Goal: Task Accomplishment & Management: Manage account settings

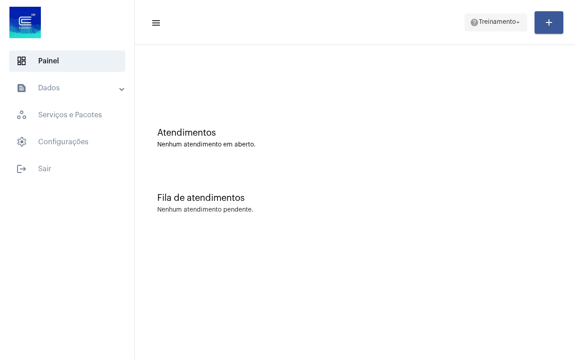
click at [494, 22] on span "Treinamento" at bounding box center [497, 22] width 37 height 6
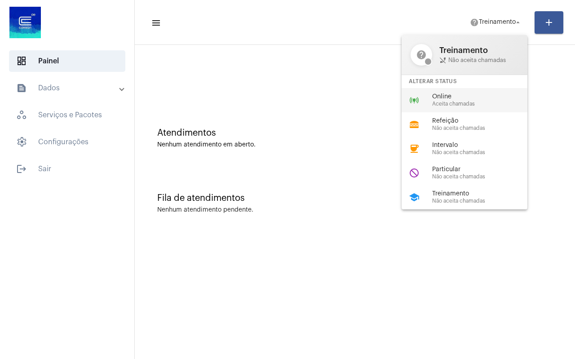
click at [461, 95] on span "Online" at bounding box center [483, 96] width 102 height 7
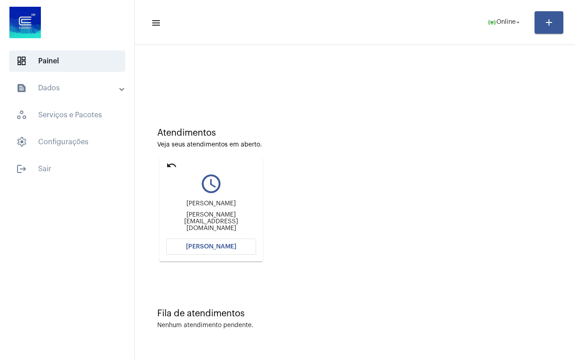
click at [171, 163] on mat-icon "undo" at bounding box center [171, 165] width 11 height 11
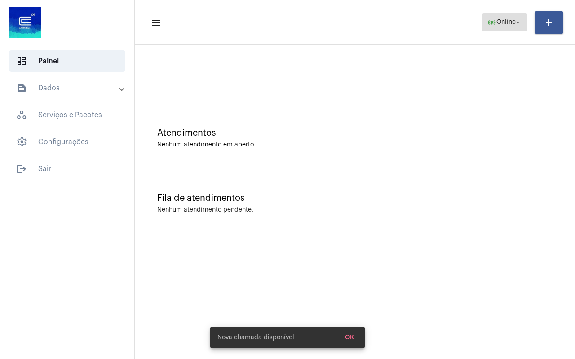
click at [508, 21] on span "Online" at bounding box center [505, 22] width 19 height 6
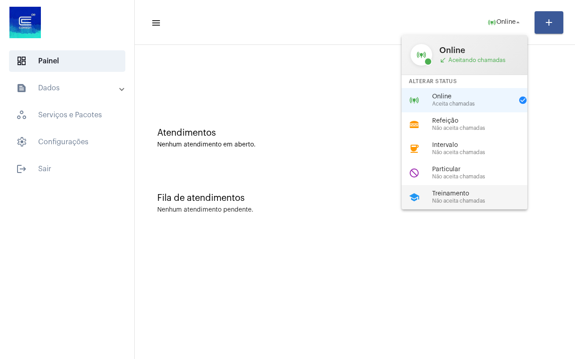
click at [467, 201] on span "Não aceita chamadas" at bounding box center [483, 201] width 102 height 6
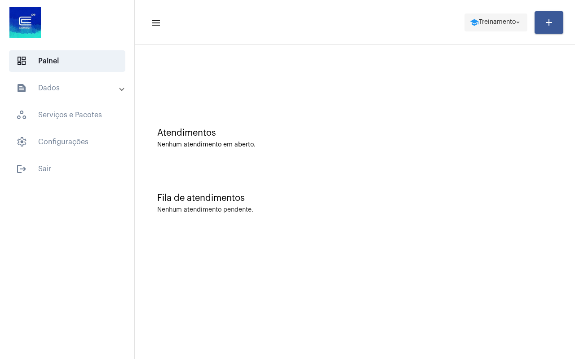
click at [497, 21] on span "Treinamento" at bounding box center [497, 22] width 37 height 6
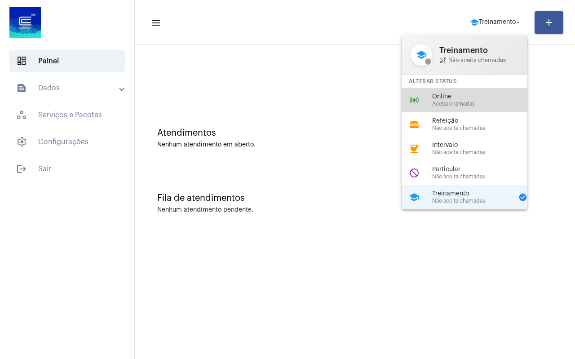
click at [467, 105] on span "Aceita chamadas" at bounding box center [483, 104] width 102 height 6
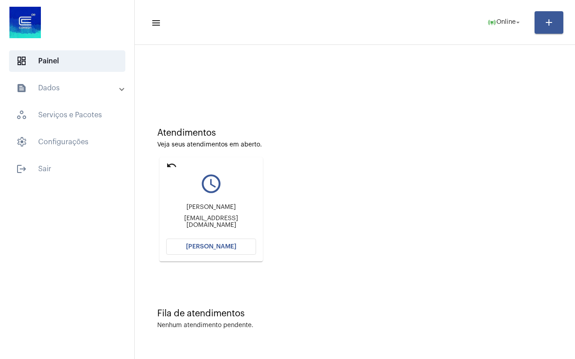
click at [170, 165] on mat-icon "undo" at bounding box center [171, 165] width 11 height 11
click at [172, 163] on mat-icon "undo" at bounding box center [171, 165] width 11 height 11
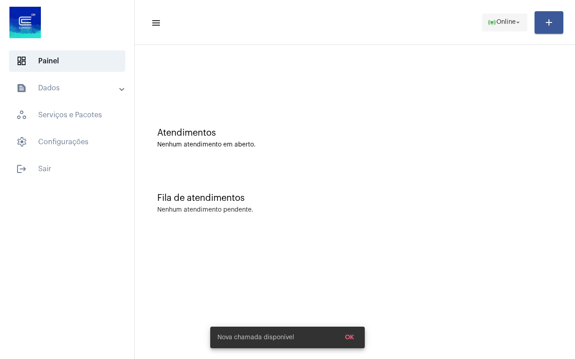
click at [510, 26] on span "online_prediction Online arrow_drop_down" at bounding box center [504, 22] width 35 height 16
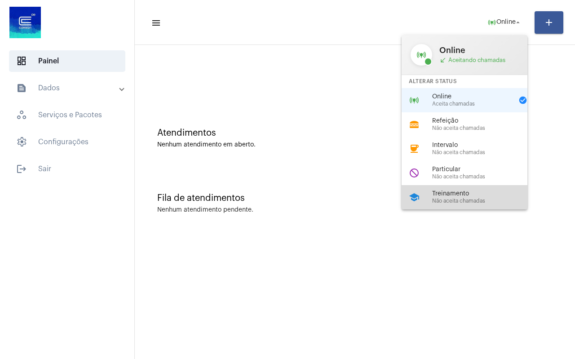
click at [443, 202] on span "Não aceita chamadas" at bounding box center [483, 201] width 102 height 6
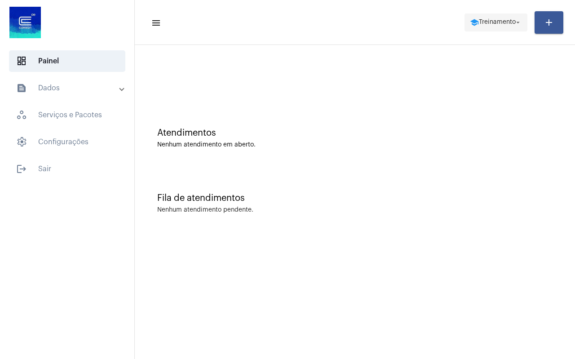
click at [494, 23] on span "Treinamento" at bounding box center [497, 22] width 37 height 6
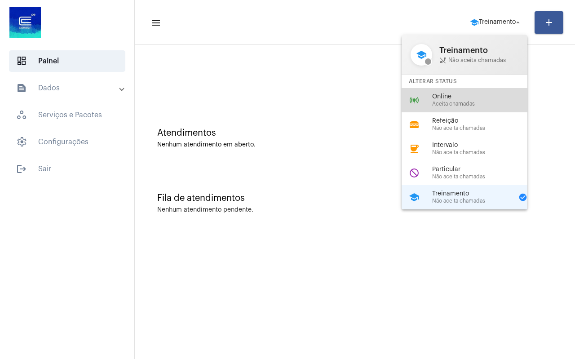
click at [454, 98] on span "Online" at bounding box center [483, 96] width 102 height 7
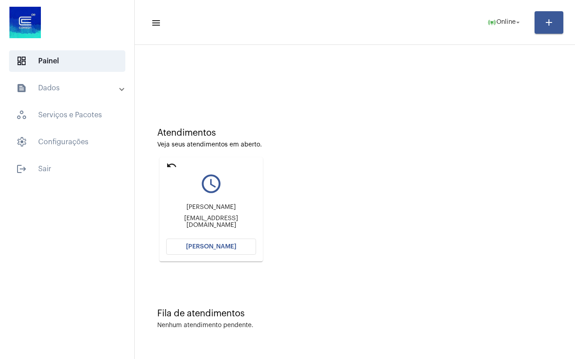
click at [172, 164] on mat-icon "undo" at bounding box center [171, 165] width 11 height 11
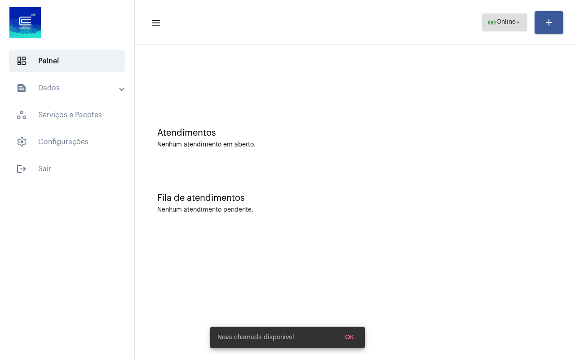
click at [496, 20] on span "Online" at bounding box center [505, 22] width 19 height 6
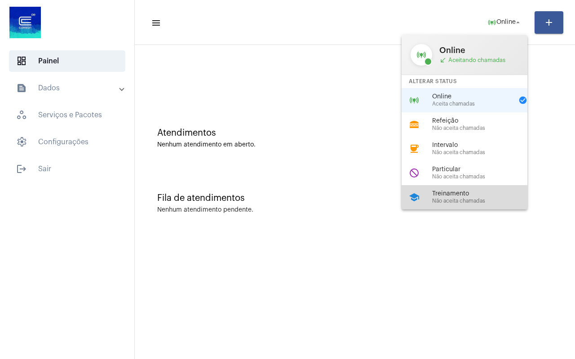
click at [449, 194] on span "Treinamento" at bounding box center [483, 193] width 102 height 7
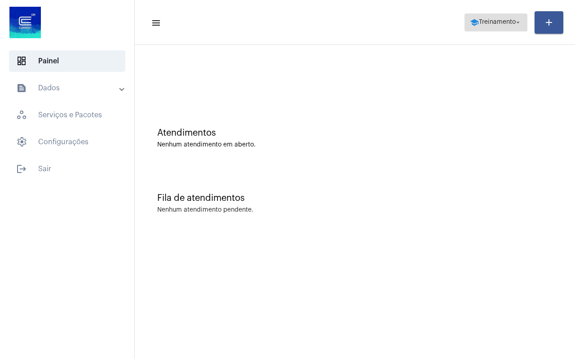
click at [497, 27] on span "school Treinamento arrow_drop_down" at bounding box center [496, 22] width 52 height 16
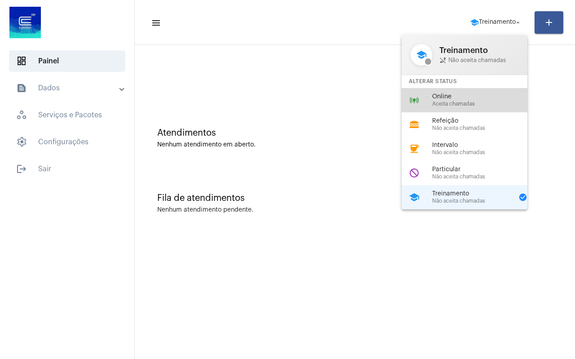
click at [464, 106] on span "Aceita chamadas" at bounding box center [483, 104] width 102 height 6
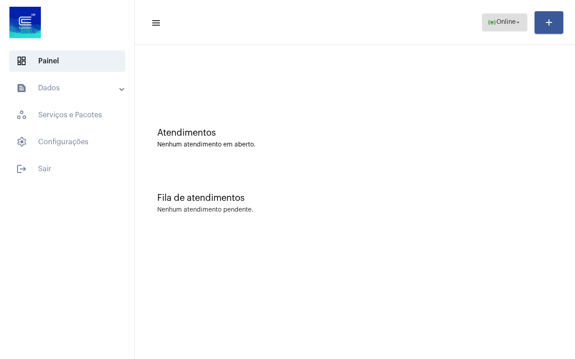
click at [500, 22] on span "Online" at bounding box center [505, 22] width 19 height 6
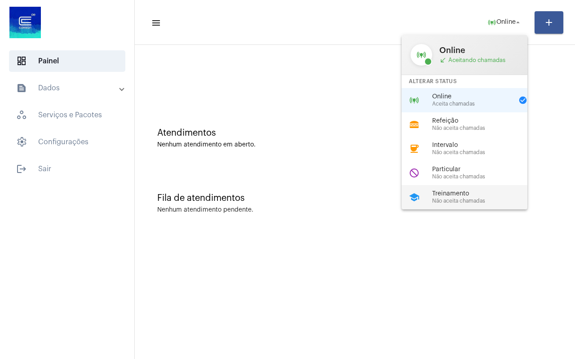
click at [475, 197] on div "Treinamento Não aceita chamadas" at bounding box center [483, 196] width 102 height 13
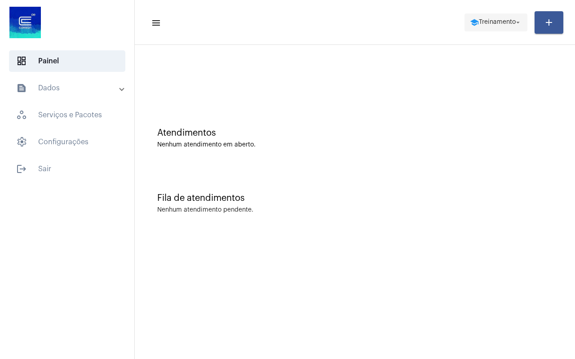
click at [495, 26] on span "school Treinamento arrow_drop_down" at bounding box center [496, 22] width 52 height 16
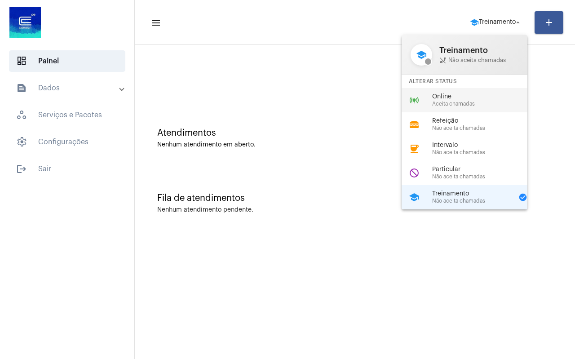
click at [474, 105] on span "Aceita chamadas" at bounding box center [483, 104] width 102 height 6
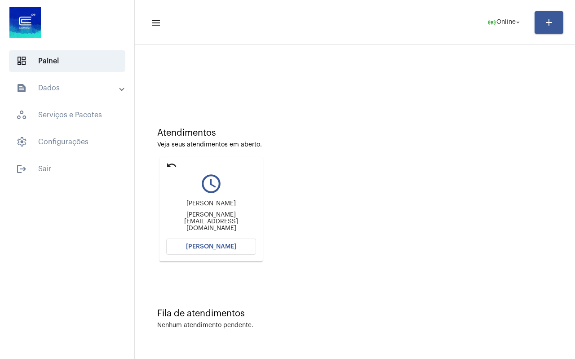
click at [173, 167] on mat-icon "undo" at bounding box center [171, 165] width 11 height 11
click at [172, 165] on mat-icon "undo" at bounding box center [171, 165] width 11 height 11
click at [171, 160] on div "Atendimentos Veja seus atendimentos em aberto. undo query_builder DAIANE [PERSO…" at bounding box center [354, 191] width 431 height 181
click at [172, 164] on mat-icon "undo" at bounding box center [171, 165] width 11 height 11
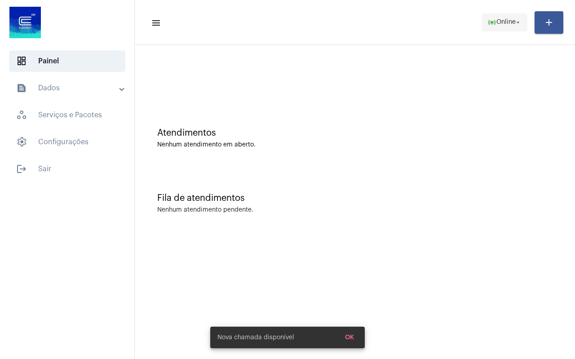
click at [505, 20] on span "Online" at bounding box center [505, 22] width 19 height 6
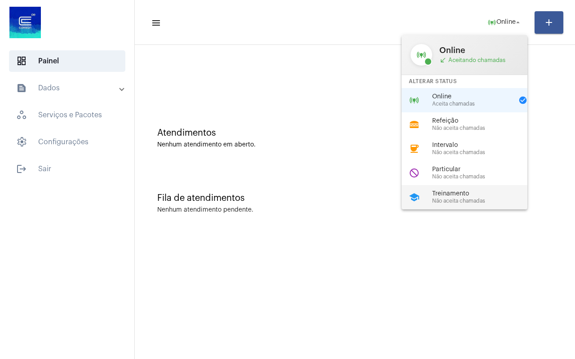
click at [451, 200] on span "Não aceita chamadas" at bounding box center [483, 201] width 102 height 6
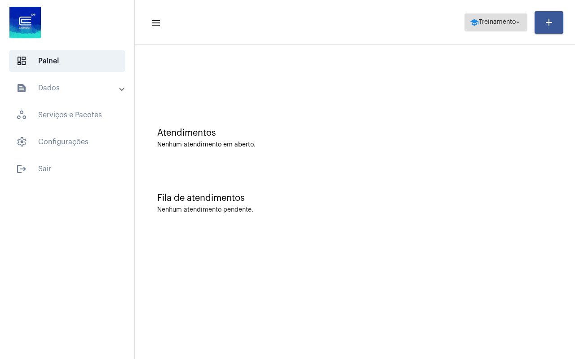
click at [497, 18] on span "school Treinamento arrow_drop_down" at bounding box center [496, 22] width 52 height 16
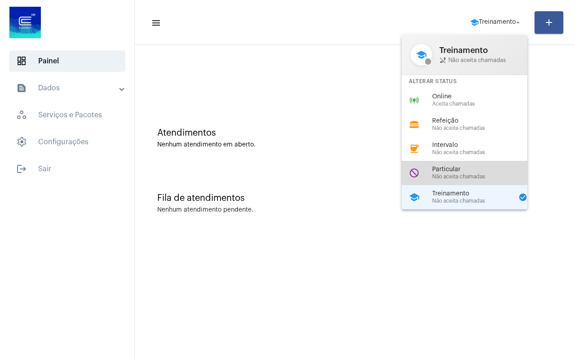
click at [465, 173] on span "Particular" at bounding box center [483, 169] width 102 height 7
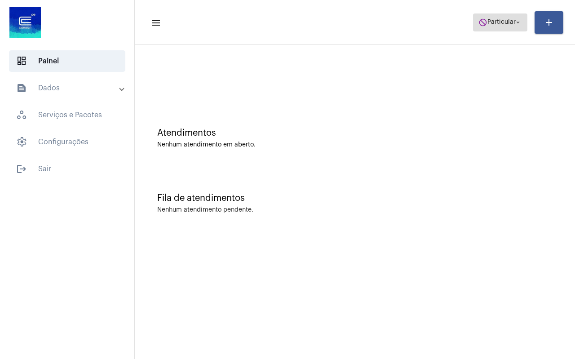
click at [493, 27] on span "do_not_disturb Particular arrow_drop_down" at bounding box center [500, 22] width 44 height 16
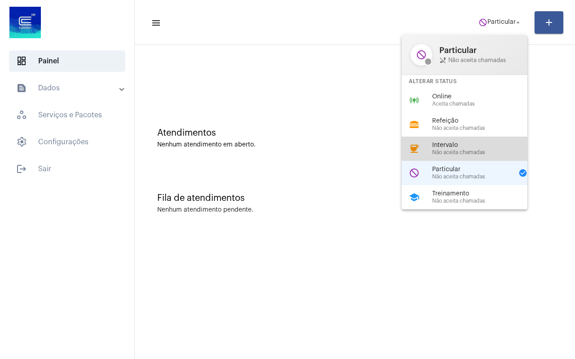
click at [472, 148] on span "Intervalo" at bounding box center [483, 145] width 102 height 7
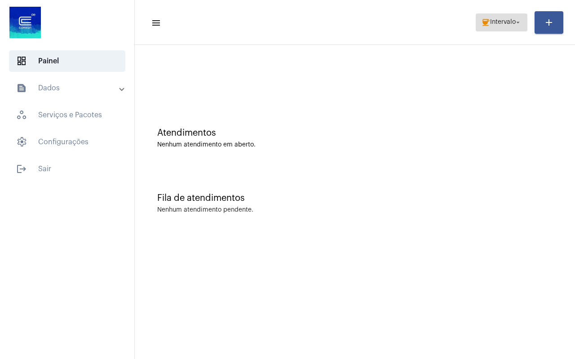
click at [485, 21] on mat-icon "coffee" at bounding box center [485, 22] width 9 height 9
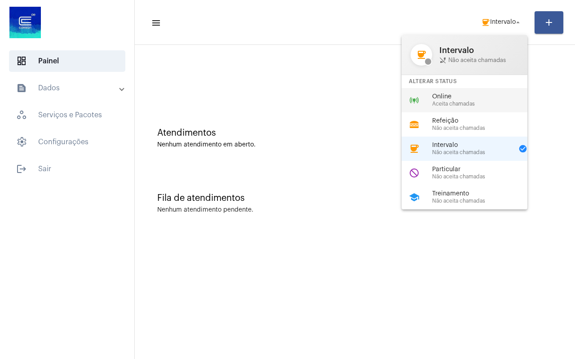
click at [474, 108] on div "online_prediction Online Aceita chamadas" at bounding box center [472, 100] width 140 height 24
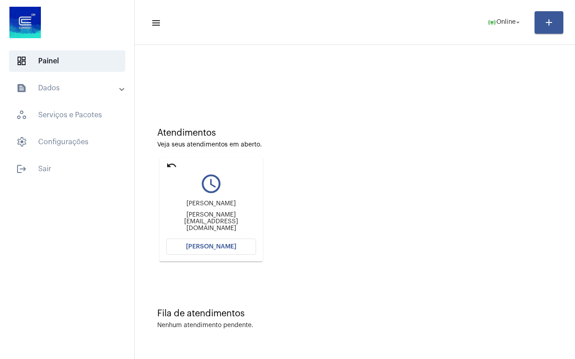
click at [168, 164] on mat-icon "undo" at bounding box center [171, 165] width 11 height 11
click at [492, 25] on mat-icon "online_prediction" at bounding box center [491, 22] width 9 height 9
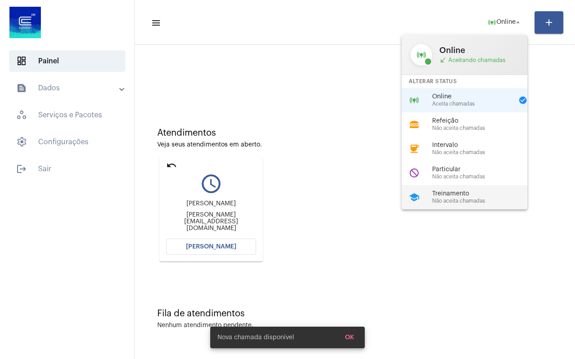
click at [458, 198] on span "Não aceita chamadas" at bounding box center [483, 201] width 102 height 6
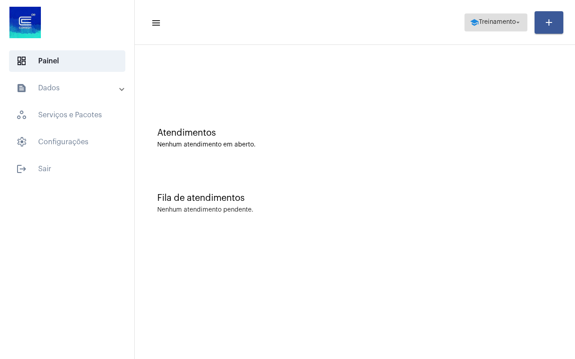
click at [488, 28] on span "school Treinamento arrow_drop_down" at bounding box center [496, 22] width 52 height 16
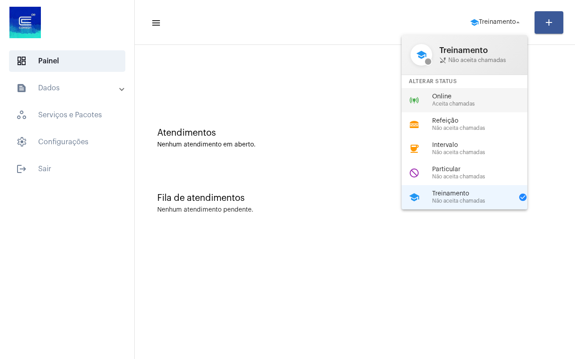
click at [455, 97] on span "Online" at bounding box center [483, 96] width 102 height 7
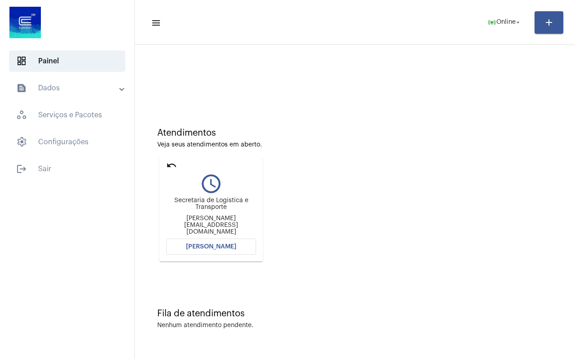
click at [170, 167] on mat-icon "undo" at bounding box center [171, 165] width 11 height 11
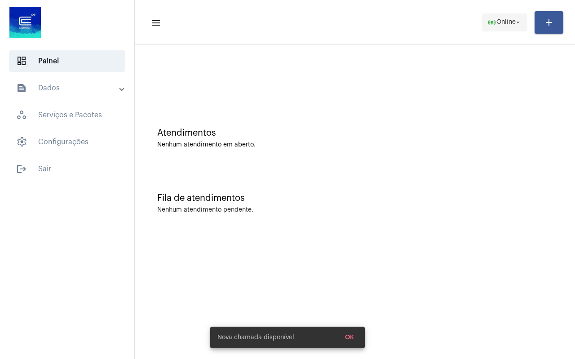
click at [514, 23] on mat-icon "arrow_drop_down" at bounding box center [518, 22] width 8 height 8
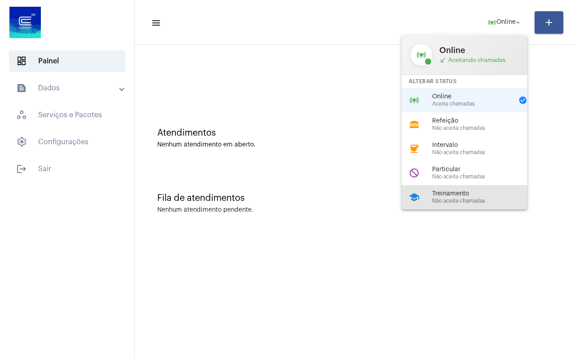
click at [468, 196] on span "Treinamento" at bounding box center [483, 193] width 102 height 7
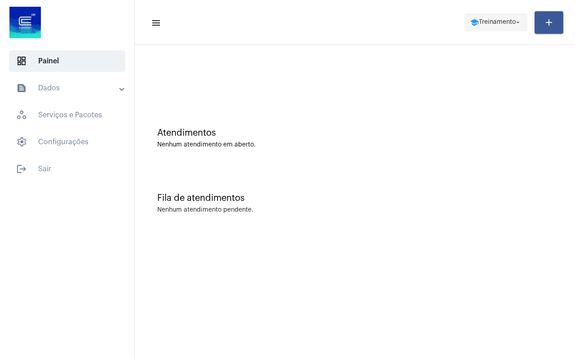
click at [484, 31] on button "school Treinamento arrow_drop_down" at bounding box center [496, 22] width 63 height 18
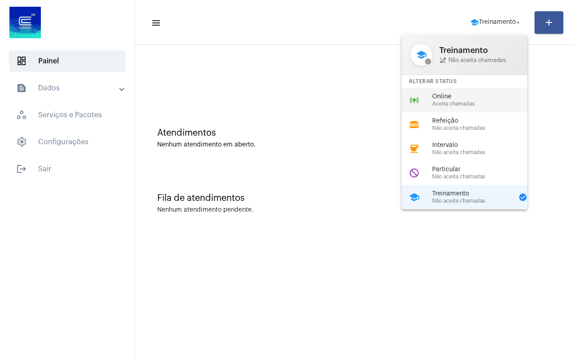
click at [459, 99] on span "Online" at bounding box center [483, 96] width 102 height 7
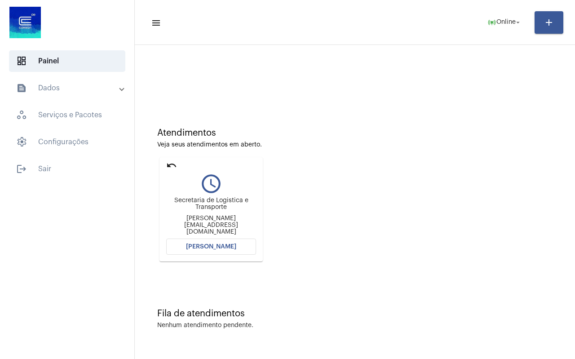
click at [172, 164] on mat-icon "undo" at bounding box center [171, 165] width 11 height 11
click at [501, 31] on button "online_prediction Online arrow_drop_down" at bounding box center [504, 22] width 45 height 18
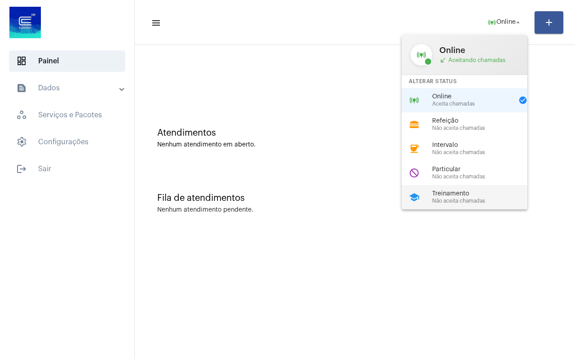
click at [443, 204] on span "Não aceita chamadas" at bounding box center [483, 201] width 102 height 6
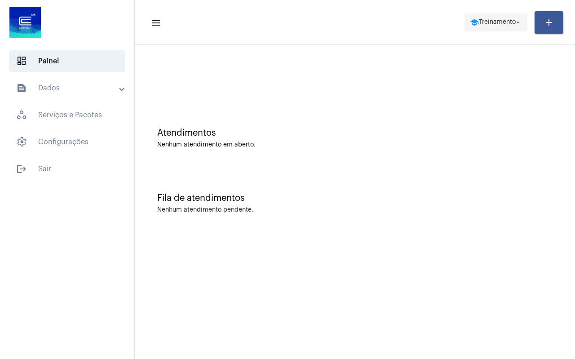
click at [478, 26] on span "school Treinamento arrow_drop_down" at bounding box center [496, 22] width 52 height 16
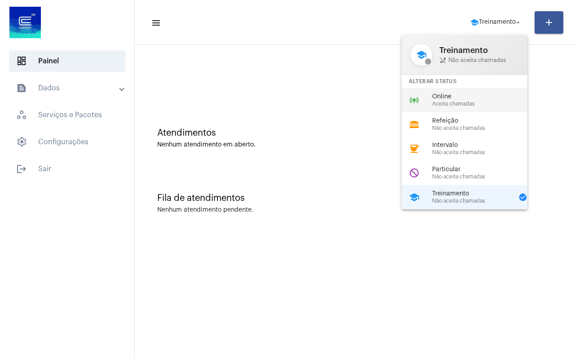
click at [468, 102] on span "Aceita chamadas" at bounding box center [483, 104] width 102 height 6
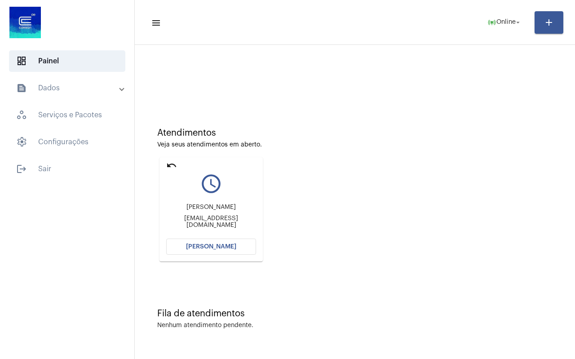
click at [174, 163] on mat-icon "undo" at bounding box center [171, 165] width 11 height 11
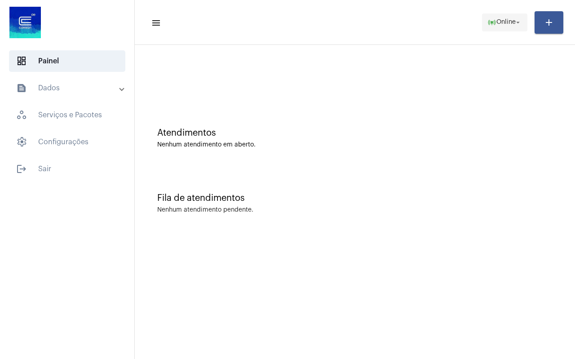
click at [503, 25] on span "Online" at bounding box center [505, 22] width 19 height 6
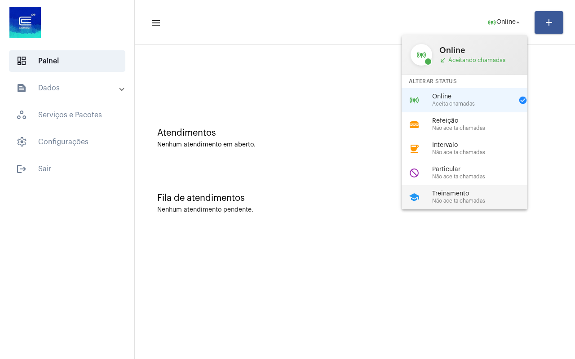
click at [447, 201] on span "Não aceita chamadas" at bounding box center [483, 201] width 102 height 6
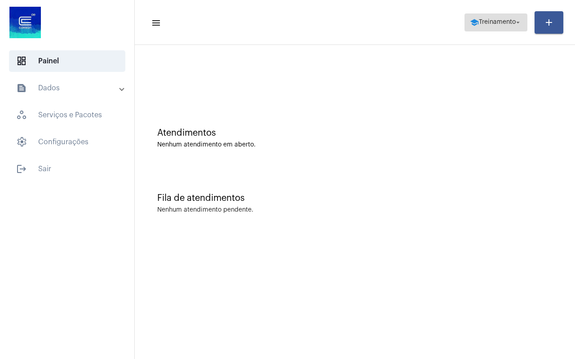
click at [488, 27] on span "school Treinamento arrow_drop_down" at bounding box center [496, 22] width 52 height 16
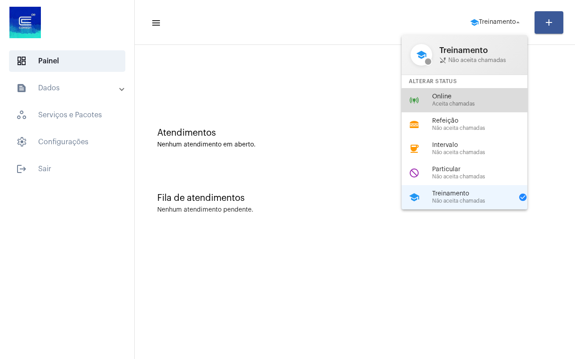
click at [465, 102] on span "Aceita chamadas" at bounding box center [483, 104] width 102 height 6
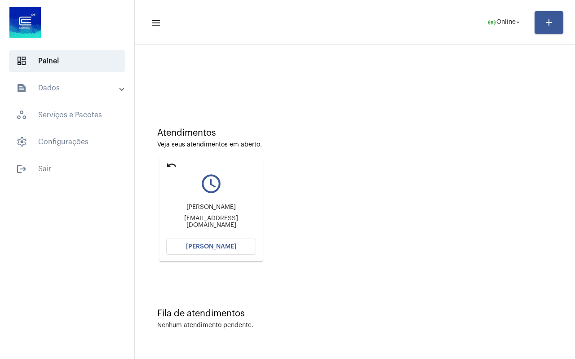
click at [168, 162] on mat-icon "undo" at bounding box center [171, 165] width 11 height 11
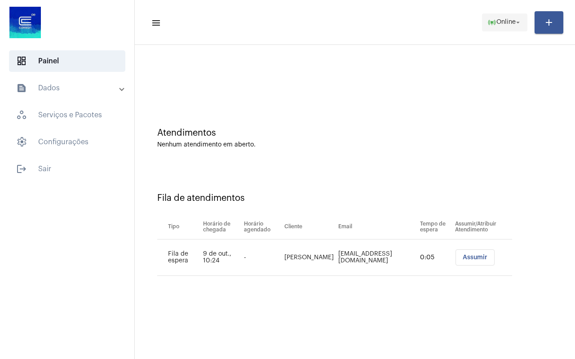
click at [501, 22] on span "Online" at bounding box center [505, 22] width 19 height 6
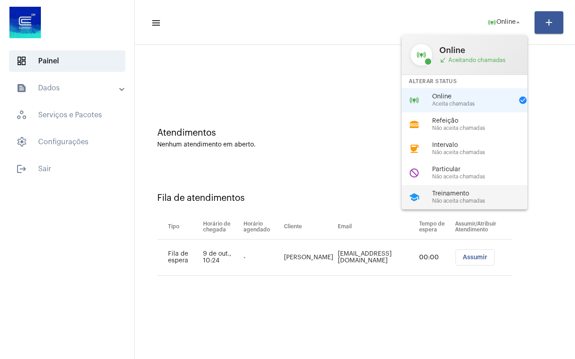
click at [474, 207] on div "school Treinamento Não aceita chamadas" at bounding box center [472, 197] width 140 height 24
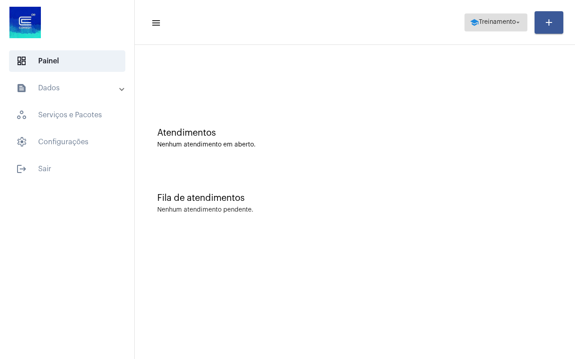
click at [496, 21] on span "Treinamento" at bounding box center [497, 22] width 37 height 6
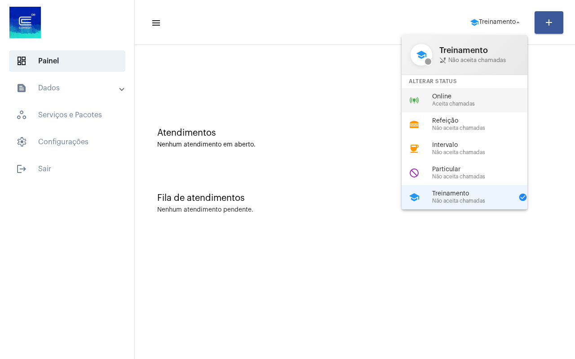
click at [463, 101] on span "Aceita chamadas" at bounding box center [483, 104] width 102 height 6
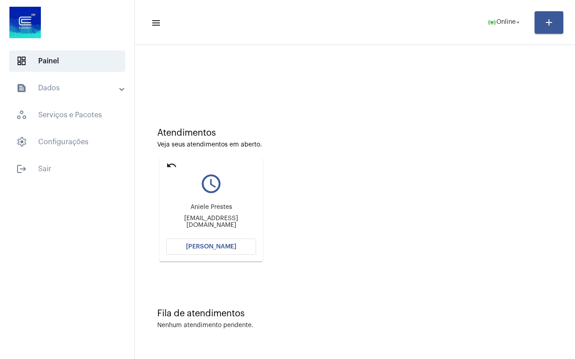
click at [176, 162] on mat-icon "undo" at bounding box center [171, 165] width 11 height 11
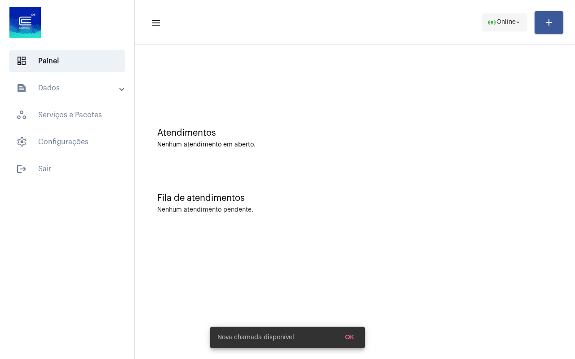
click at [497, 24] on span "Online" at bounding box center [505, 22] width 19 height 6
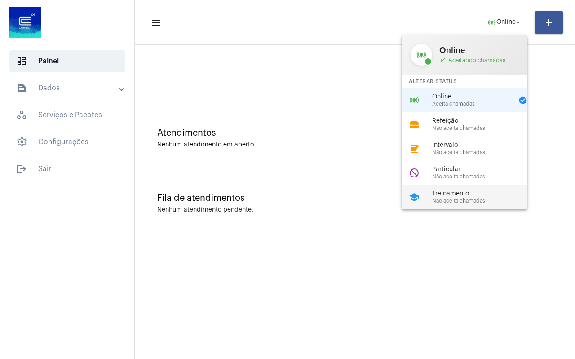
click at [453, 195] on span "Treinamento" at bounding box center [483, 193] width 102 height 7
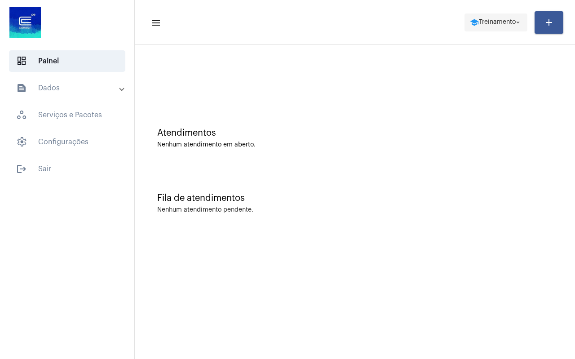
click at [492, 29] on span "school Treinamento arrow_drop_down" at bounding box center [496, 22] width 52 height 16
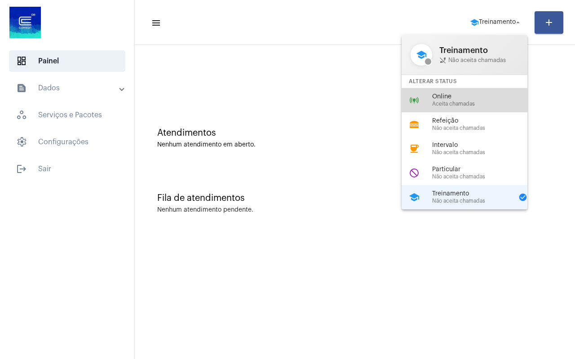
click at [481, 102] on span "Aceita chamadas" at bounding box center [483, 104] width 102 height 6
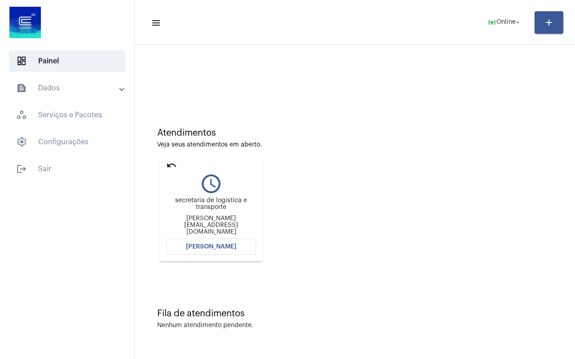
click at [174, 165] on mat-icon "undo" at bounding box center [171, 165] width 11 height 11
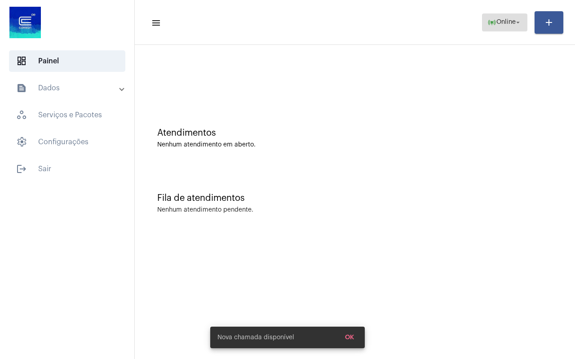
click at [504, 26] on span "online_prediction Online arrow_drop_down" at bounding box center [504, 22] width 35 height 16
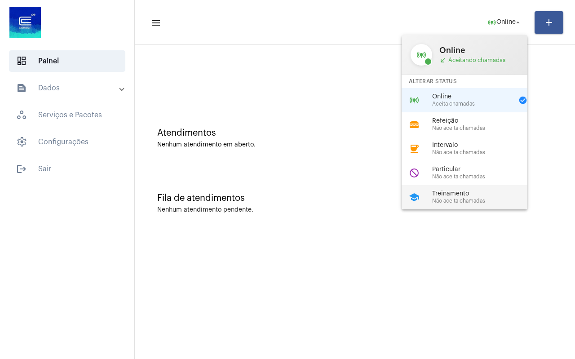
click at [470, 201] on span "Não aceita chamadas" at bounding box center [483, 201] width 102 height 6
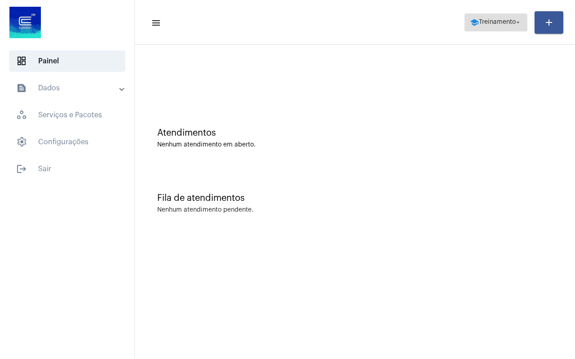
click at [500, 28] on span "school Treinamento arrow_drop_down" at bounding box center [496, 22] width 52 height 16
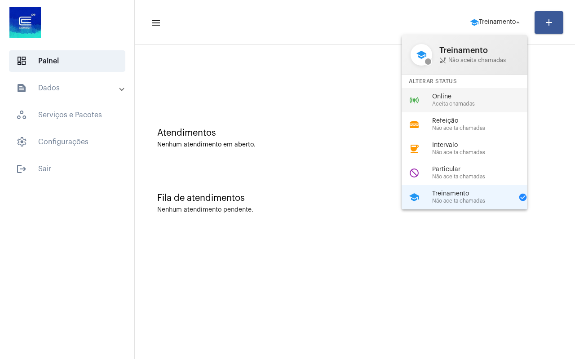
click at [474, 100] on span "Online" at bounding box center [483, 96] width 102 height 7
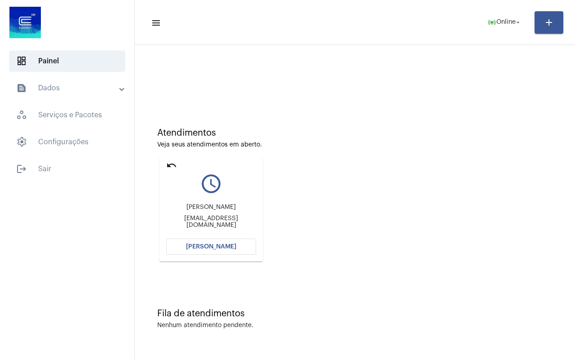
click at [171, 167] on mat-icon "undo" at bounding box center [171, 165] width 11 height 11
click at [168, 165] on mat-icon "undo" at bounding box center [171, 165] width 11 height 11
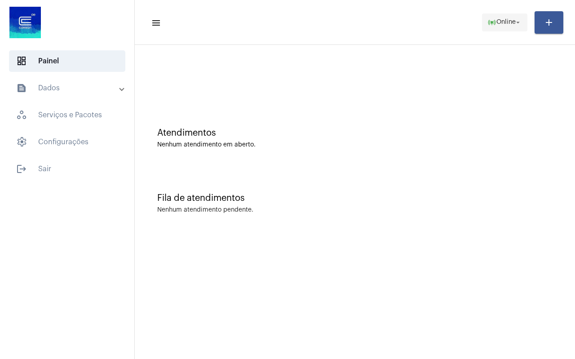
click at [491, 18] on mat-icon "online_prediction" at bounding box center [491, 22] width 9 height 9
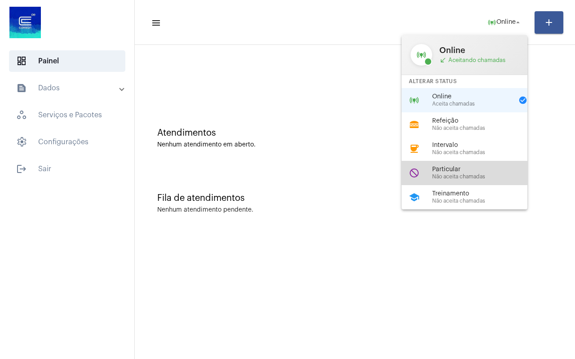
click at [483, 170] on span "Particular" at bounding box center [483, 169] width 102 height 7
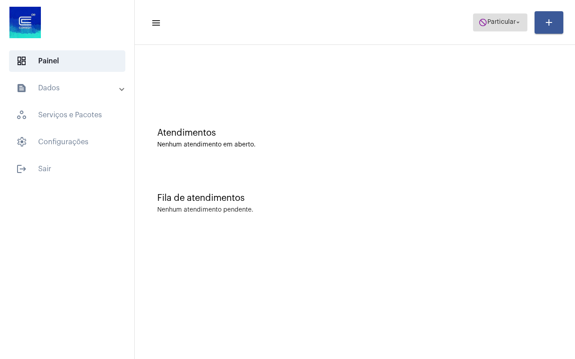
click at [510, 27] on span "do_not_disturb Particular arrow_drop_down" at bounding box center [500, 22] width 44 height 16
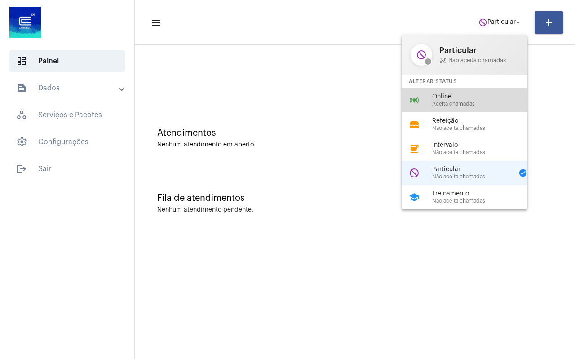
click at [472, 91] on div "online_prediction Online Aceita chamadas" at bounding box center [472, 100] width 140 height 24
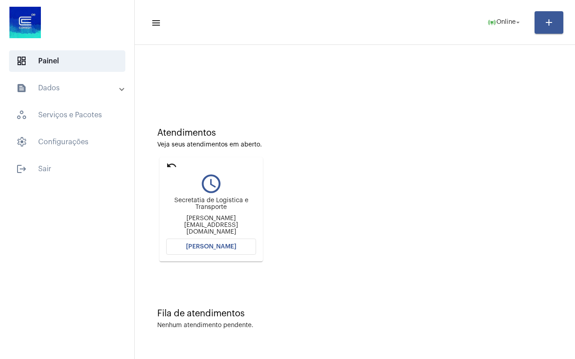
click at [168, 163] on mat-icon "undo" at bounding box center [171, 165] width 11 height 11
click at [169, 167] on mat-icon "undo" at bounding box center [171, 165] width 11 height 11
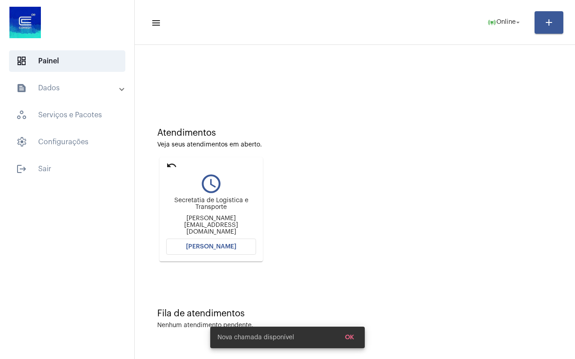
click at [171, 164] on mat-icon "undo" at bounding box center [171, 165] width 11 height 11
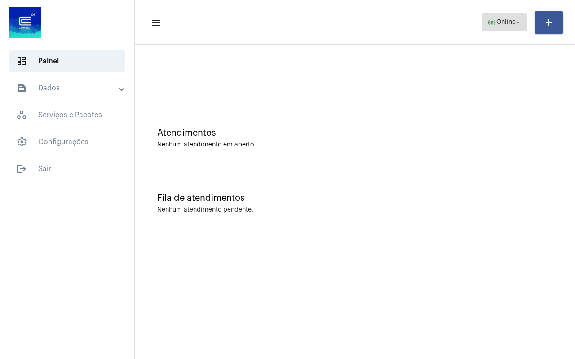
click at [503, 23] on span "Online" at bounding box center [505, 22] width 19 height 6
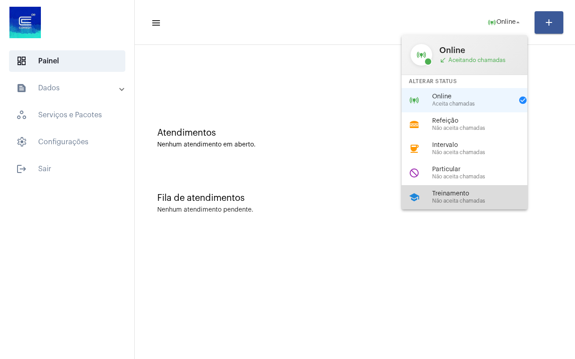
click at [456, 193] on span "Treinamento" at bounding box center [483, 193] width 102 height 7
